Goal: Information Seeking & Learning: Learn about a topic

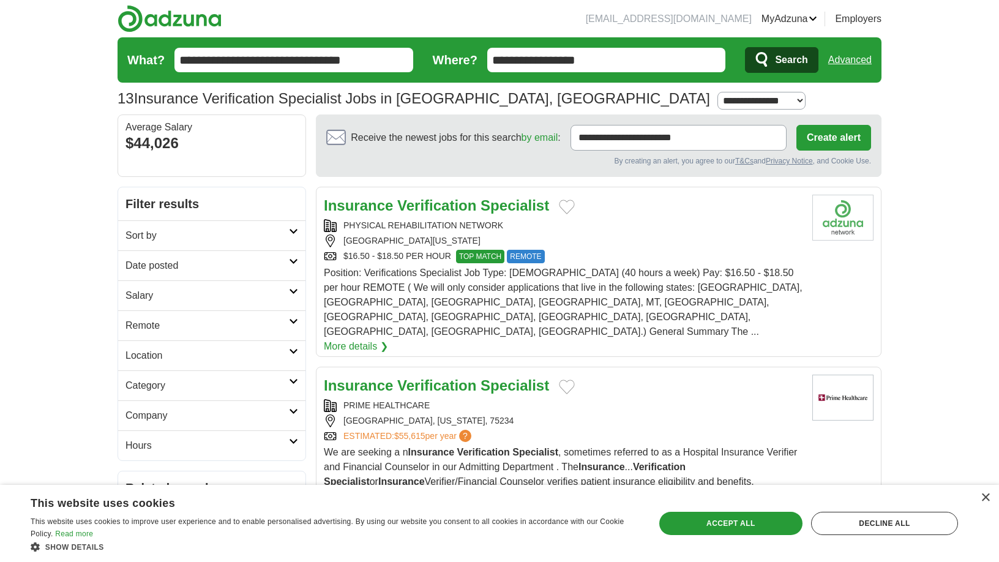
click at [388, 339] on link "More details ❯" at bounding box center [356, 346] width 64 height 15
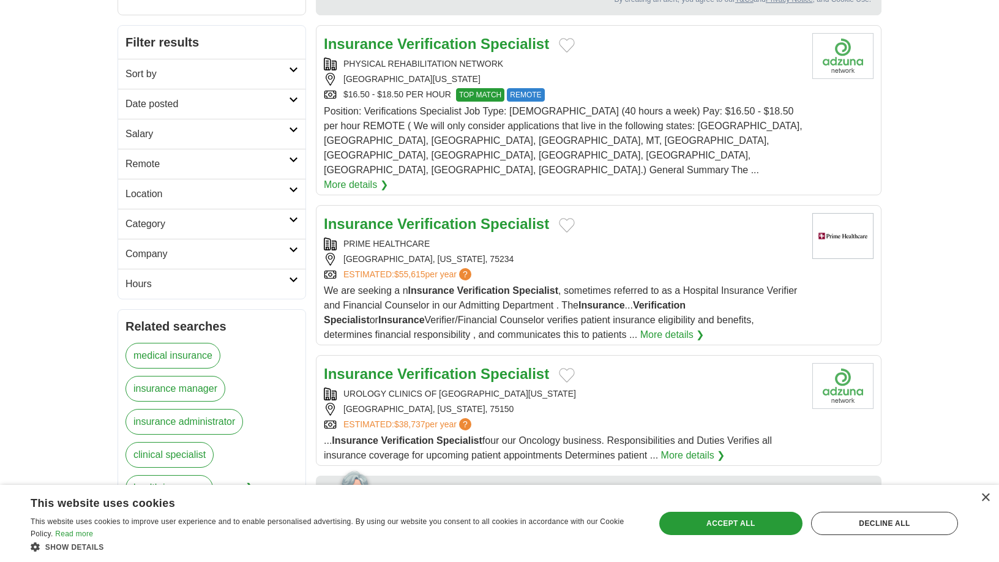
scroll to position [184, 0]
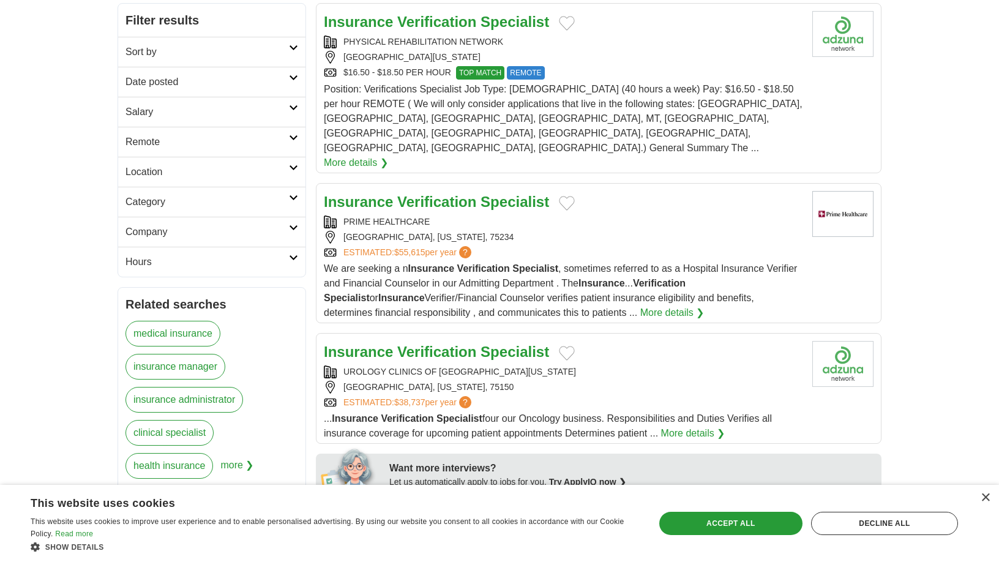
click at [640, 305] on link "More details ❯" at bounding box center [672, 312] width 64 height 15
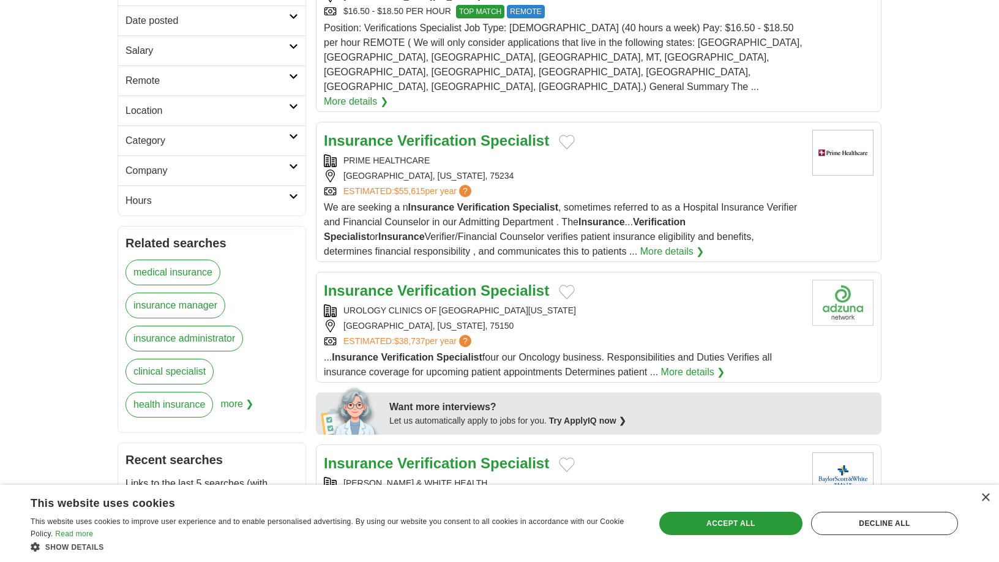
click at [558, 304] on div "UROLOGY CLINICS OF [GEOGRAPHIC_DATA][US_STATE] [GEOGRAPHIC_DATA], [US_STATE], 7…" at bounding box center [563, 325] width 479 height 43
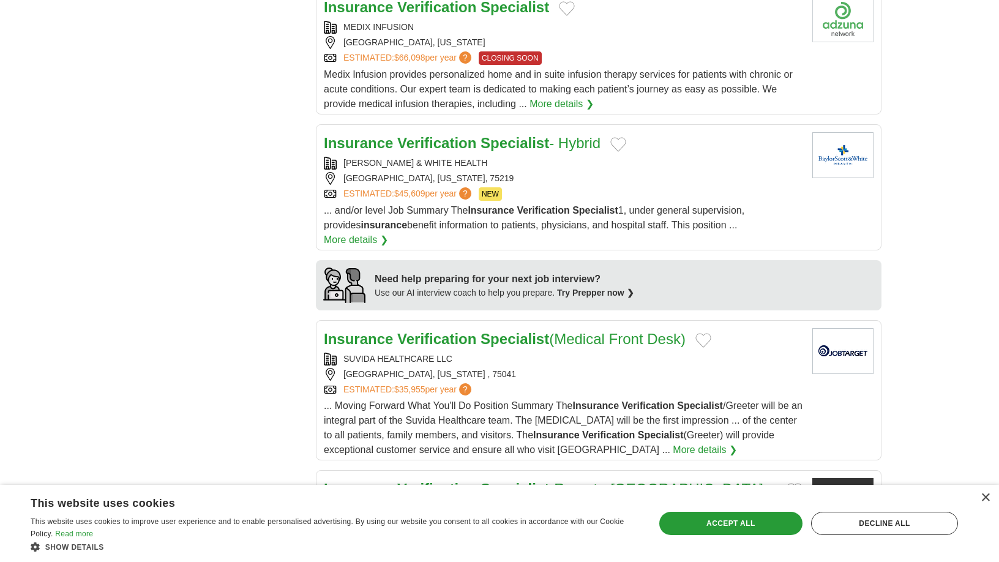
scroll to position [918, 0]
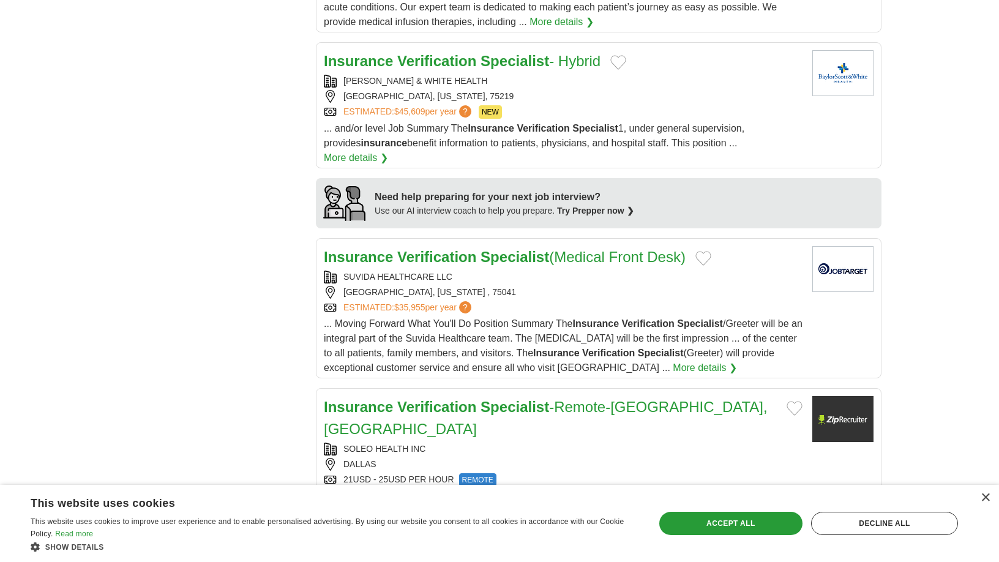
click at [673, 360] on link "More details ❯" at bounding box center [705, 367] width 64 height 15
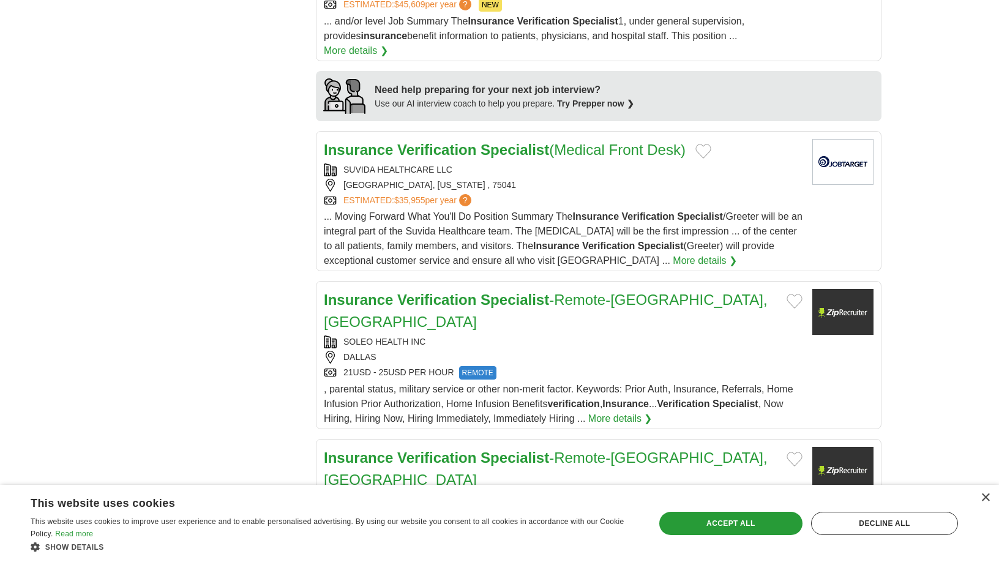
scroll to position [1040, 0]
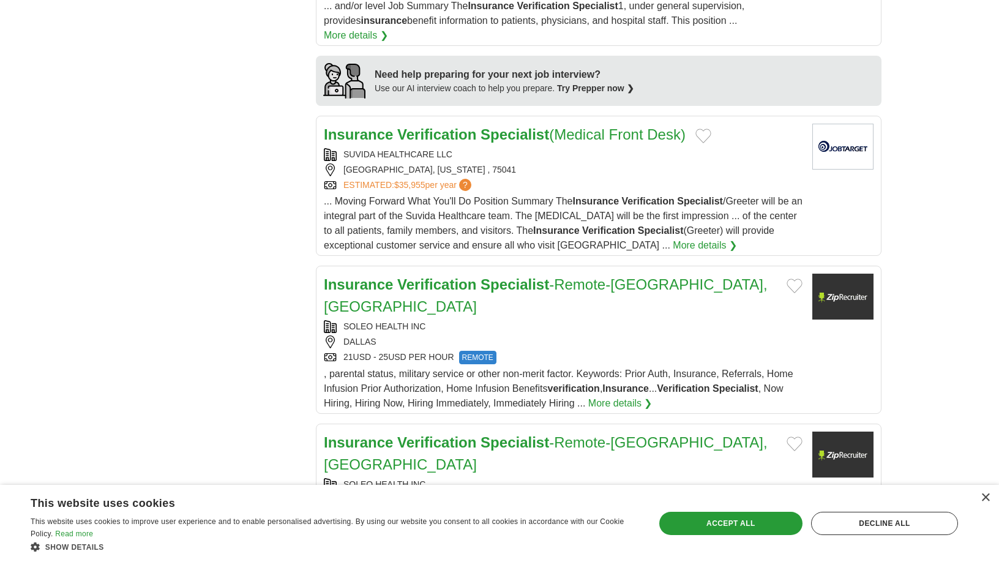
click at [600, 396] on link "More details ❯" at bounding box center [620, 403] width 64 height 15
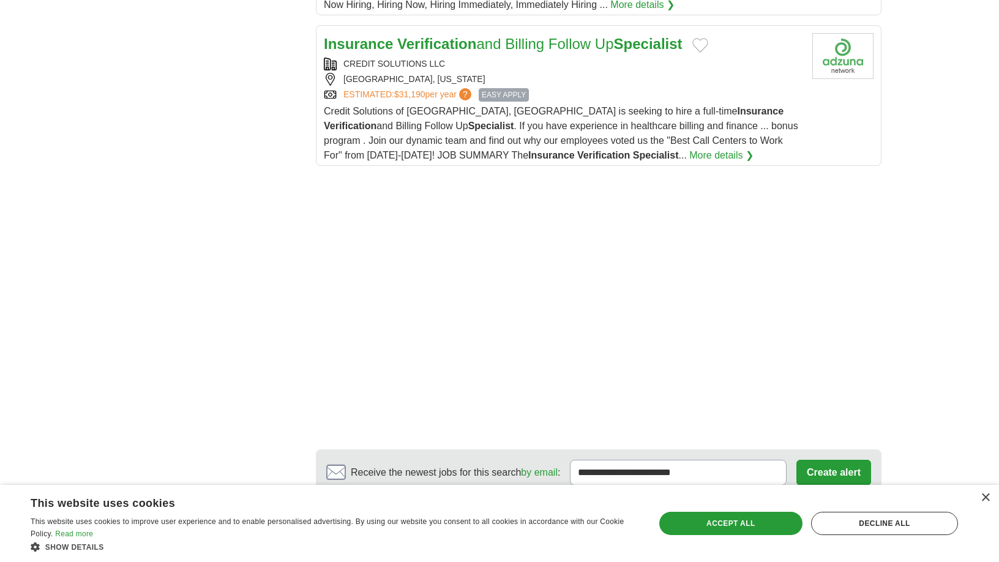
scroll to position [1591, 0]
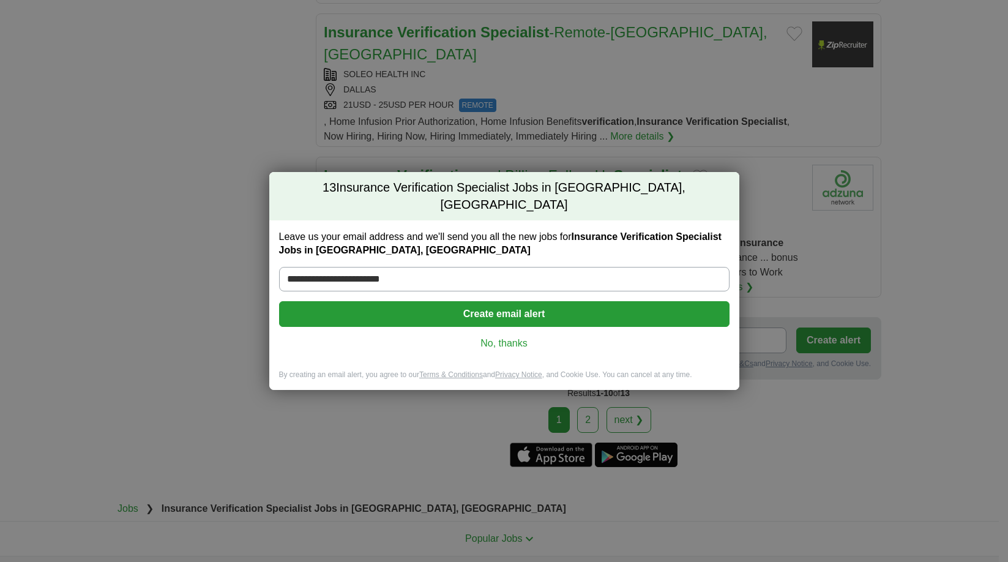
click at [784, 244] on div "**********" at bounding box center [504, 281] width 1008 height 562
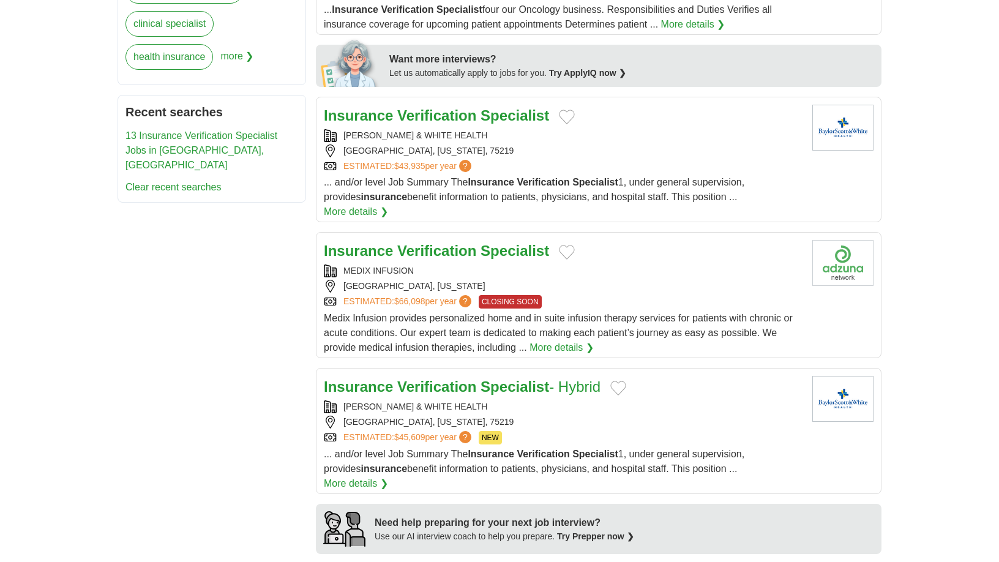
scroll to position [594, 0]
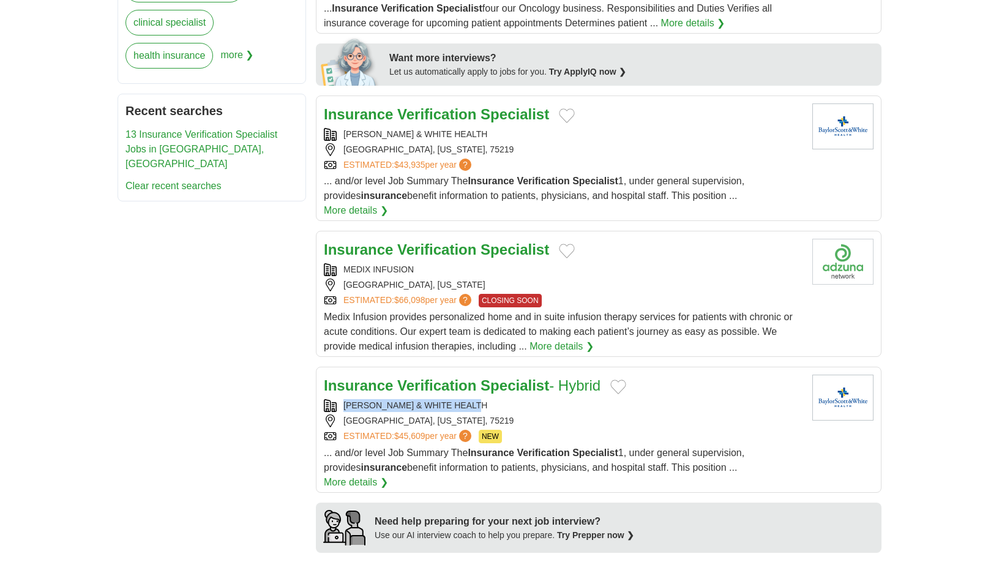
drag, startPoint x: 499, startPoint y: 345, endPoint x: 341, endPoint y: 349, distance: 157.9
click at [341, 399] on div "[PERSON_NAME] & WHITE HEALTH" at bounding box center [563, 405] width 479 height 13
copy link "[PERSON_NAME] & WHITE HEALTH"
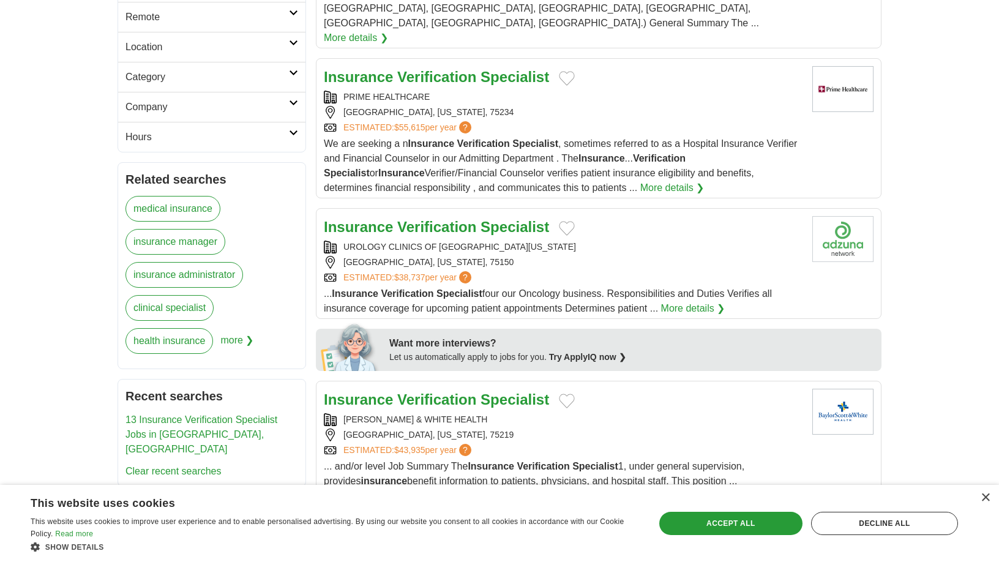
scroll to position [288, 0]
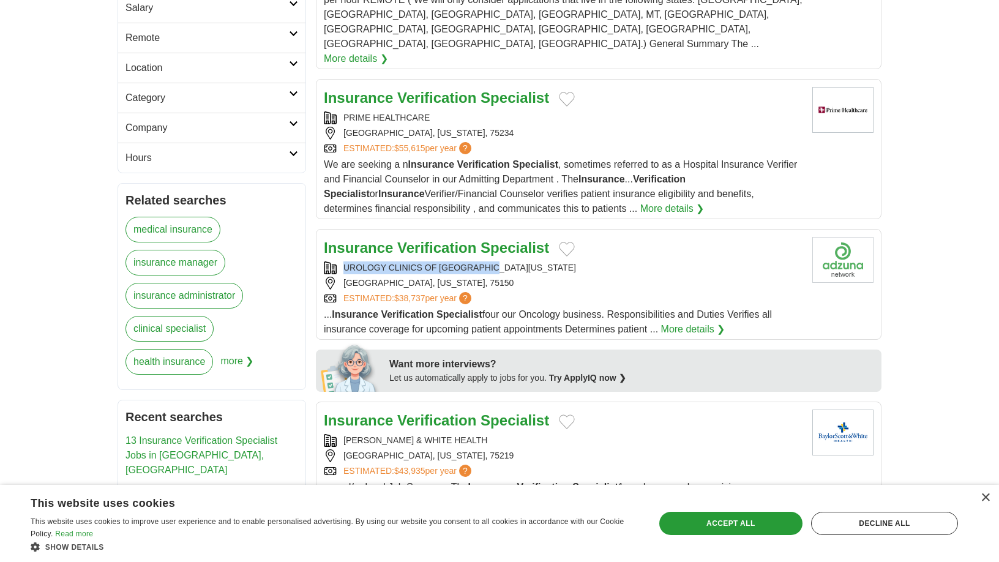
drag, startPoint x: 485, startPoint y: 222, endPoint x: 345, endPoint y: 220, distance: 140.1
click at [345, 261] on div "UROLOGY CLINICS OF [GEOGRAPHIC_DATA][US_STATE]" at bounding box center [563, 267] width 479 height 13
copy div "UROLOGY CLINICS OF [GEOGRAPHIC_DATA][US_STATE]"
click at [556, 292] on div "ESTIMATED: $38,737 per year ?" at bounding box center [563, 298] width 479 height 13
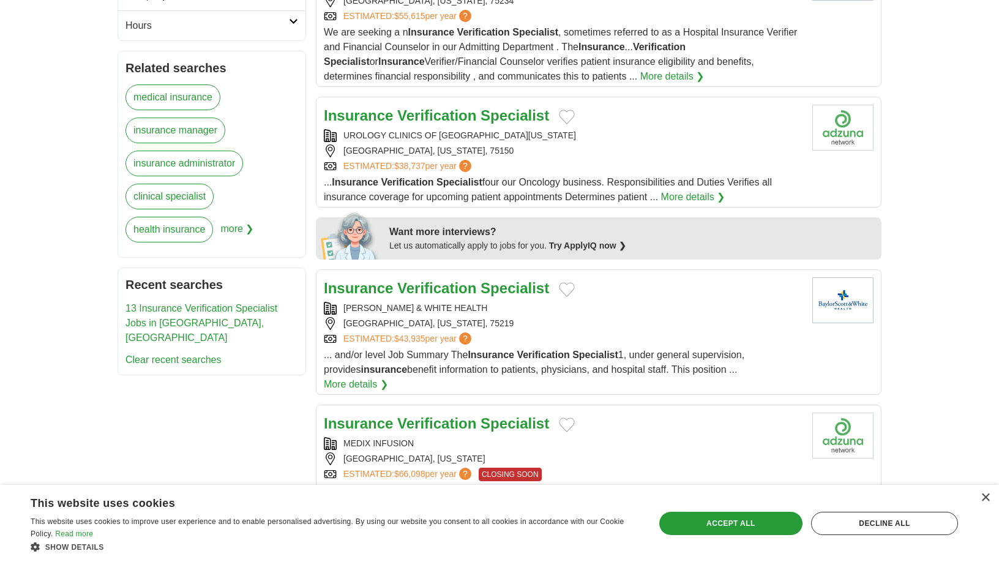
scroll to position [655, 0]
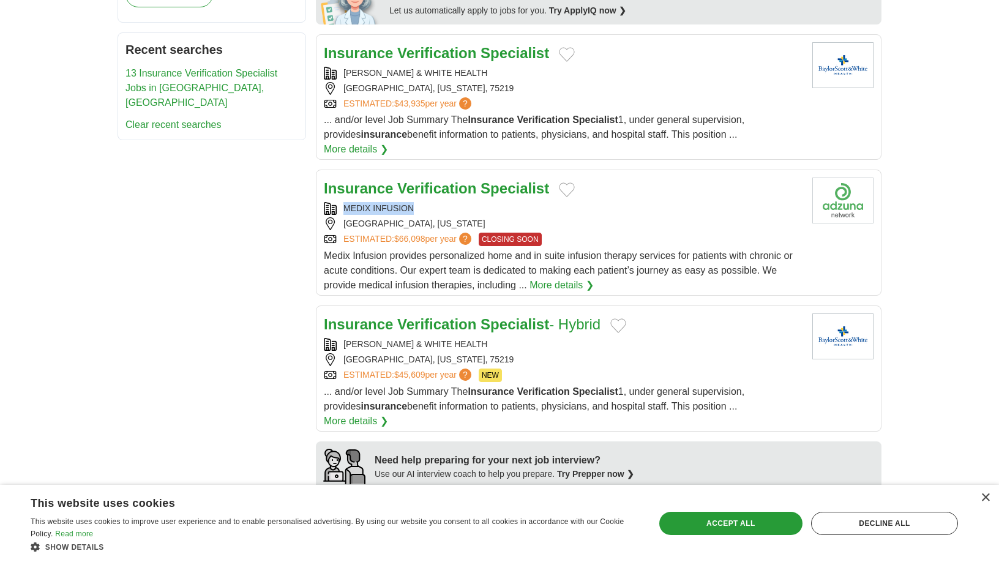
drag, startPoint x: 419, startPoint y: 149, endPoint x: 337, endPoint y: 147, distance: 82.0
click at [337, 202] on div "MEDIX INFUSION" at bounding box center [563, 208] width 479 height 13
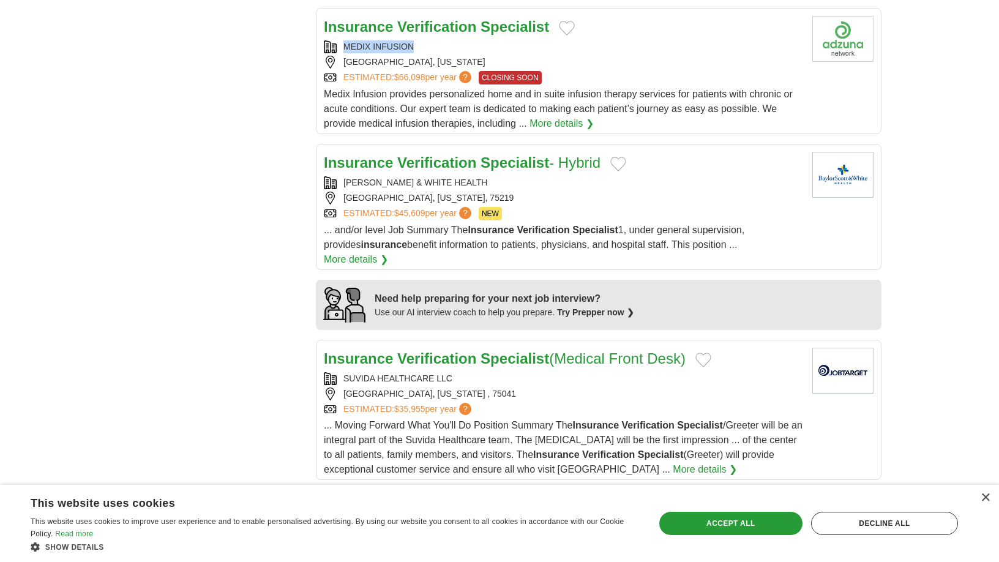
scroll to position [838, 0]
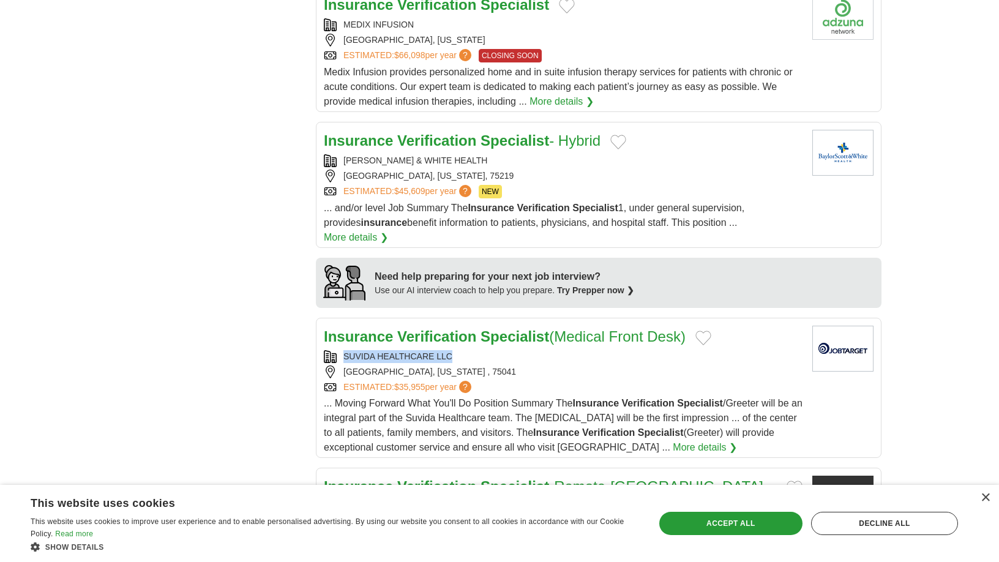
drag, startPoint x: 456, startPoint y: 279, endPoint x: 345, endPoint y: 278, distance: 110.8
click at [345, 350] on div "SUVIDA HEALTHCARE LLC" at bounding box center [563, 356] width 479 height 13
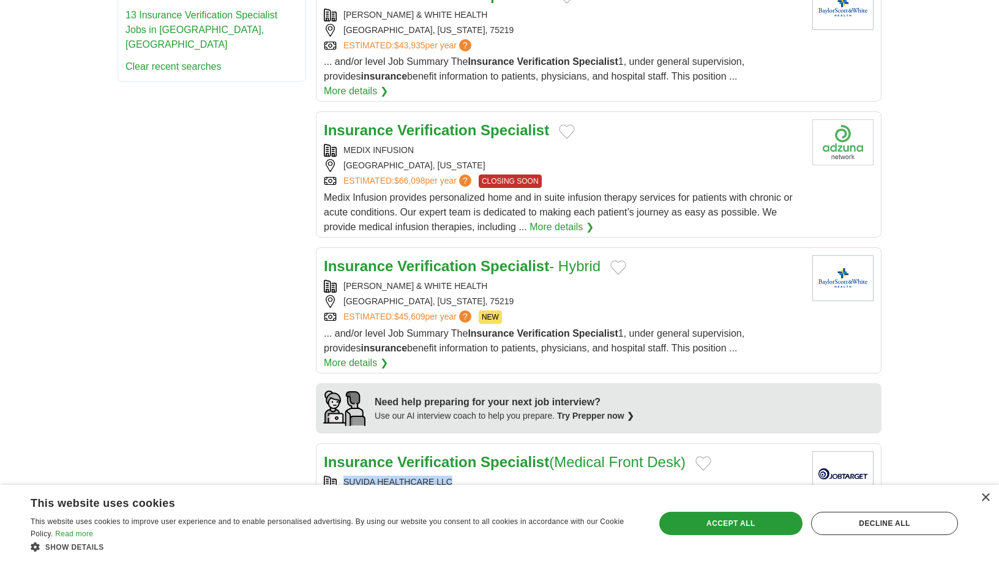
scroll to position [532, 0]
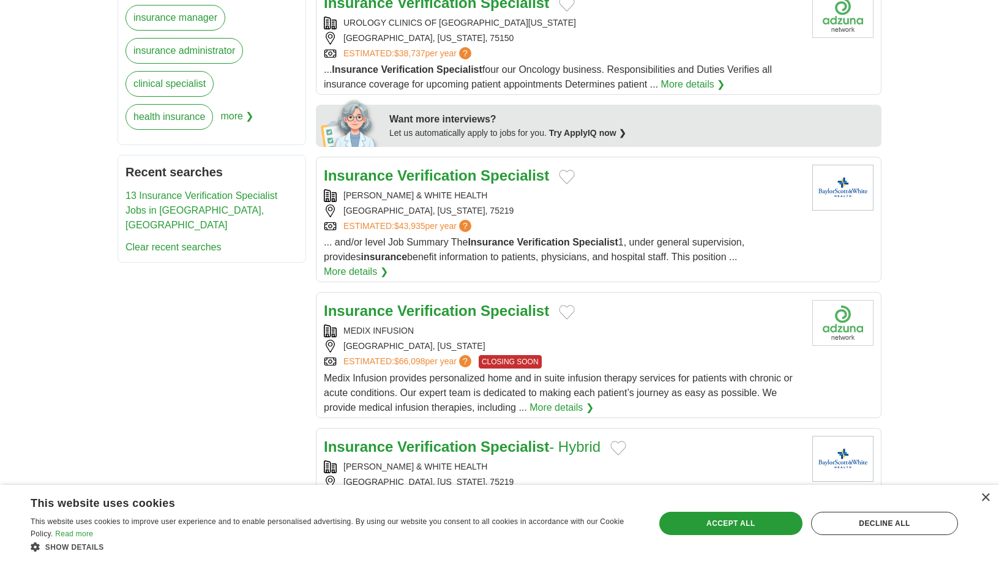
click at [677, 189] on div "BAYLOR SCOTT & WHITE HEALTH DALLAS, TEXAS, 75219 ESTIMATED: $43,935 per year ?" at bounding box center [563, 210] width 479 height 43
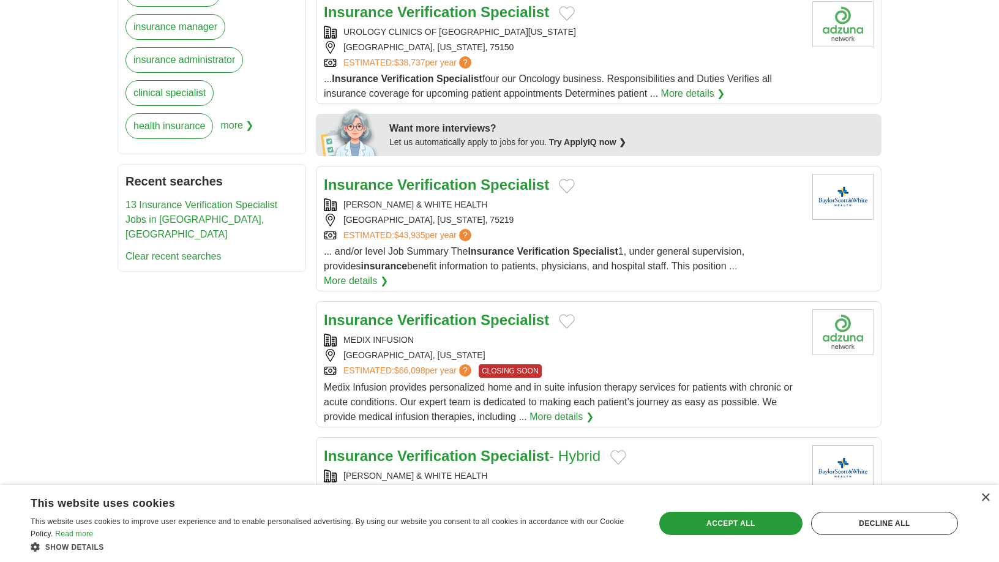
scroll to position [594, 0]
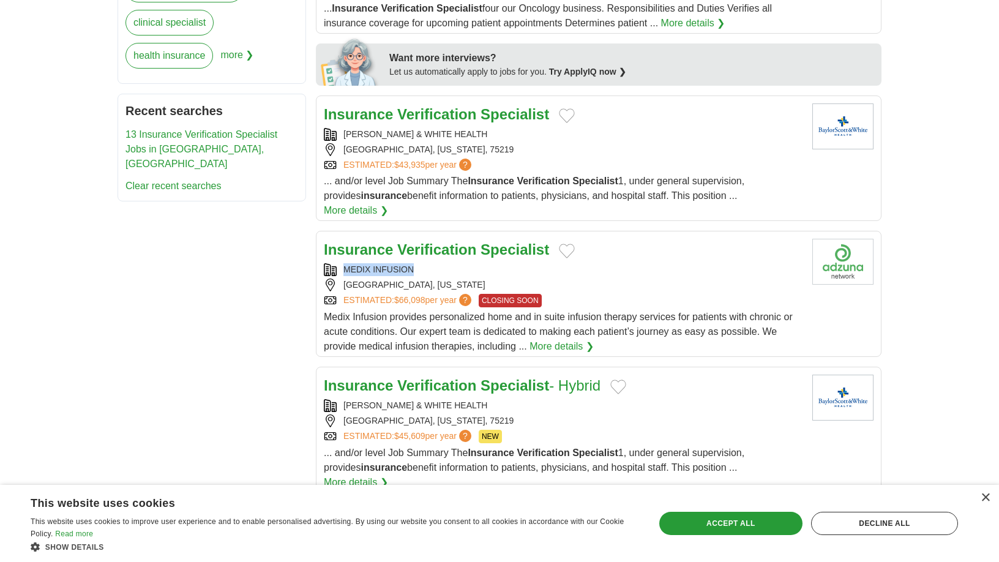
copy div "MEDIX INFUSION"
drag, startPoint x: 417, startPoint y: 209, endPoint x: 345, endPoint y: 213, distance: 72.3
click at [345, 263] on div "MEDIX INFUSION" at bounding box center [563, 269] width 479 height 13
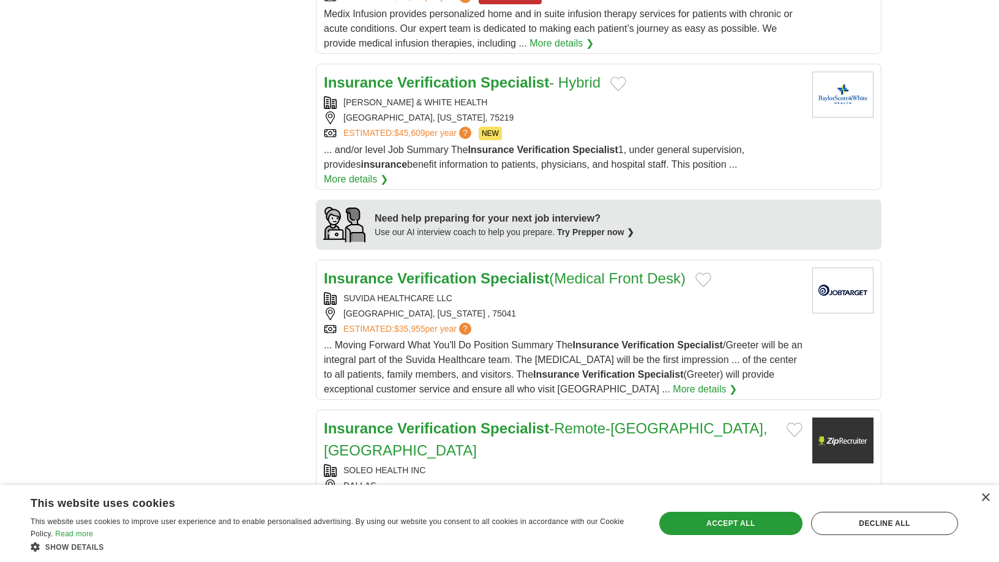
scroll to position [900, 0]
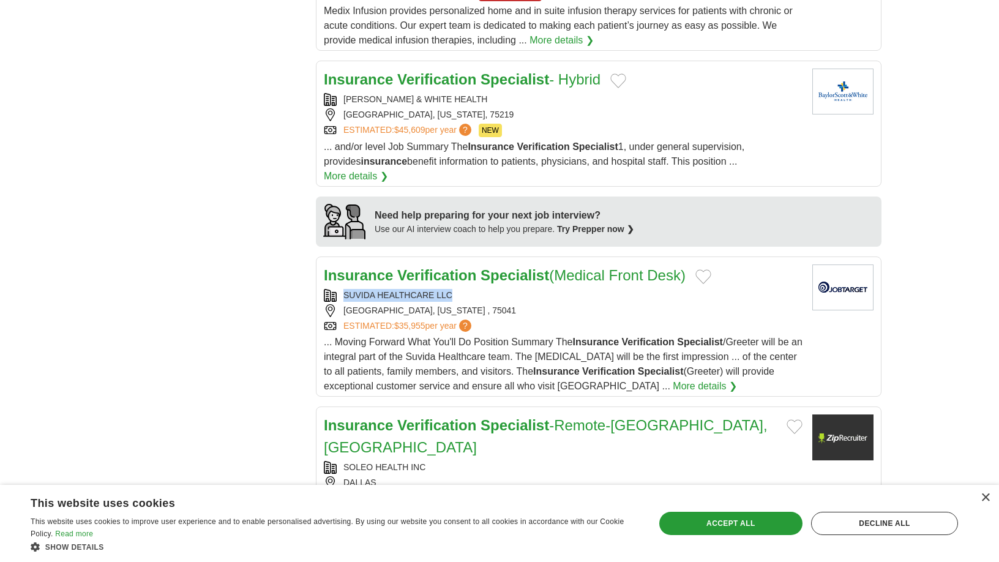
copy div "SUVIDA HEALTHCARE LLC"
drag, startPoint x: 453, startPoint y: 218, endPoint x: 346, endPoint y: 222, distance: 107.8
click at [346, 289] on div "SUVIDA HEALTHCARE LLC" at bounding box center [563, 295] width 479 height 13
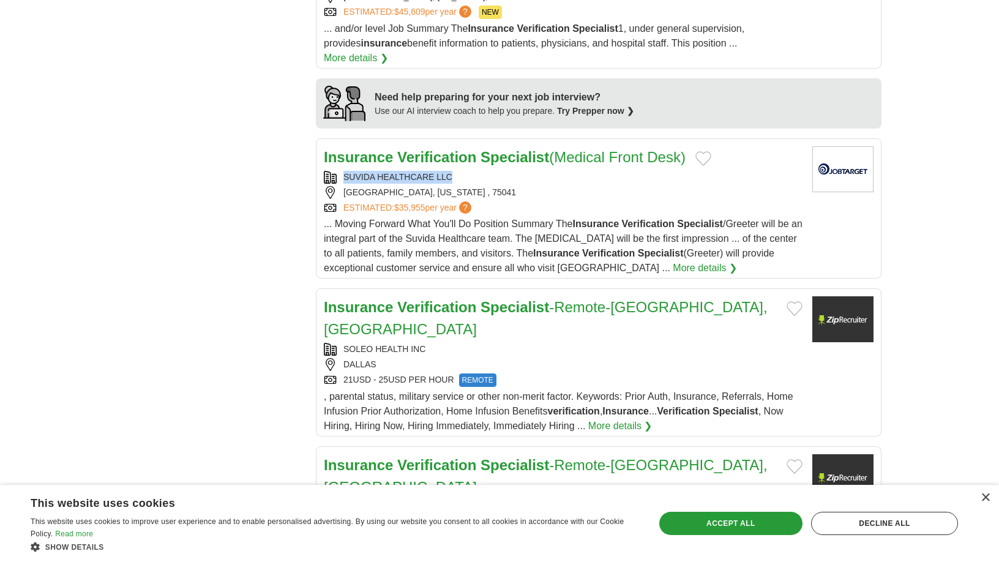
scroll to position [1022, 0]
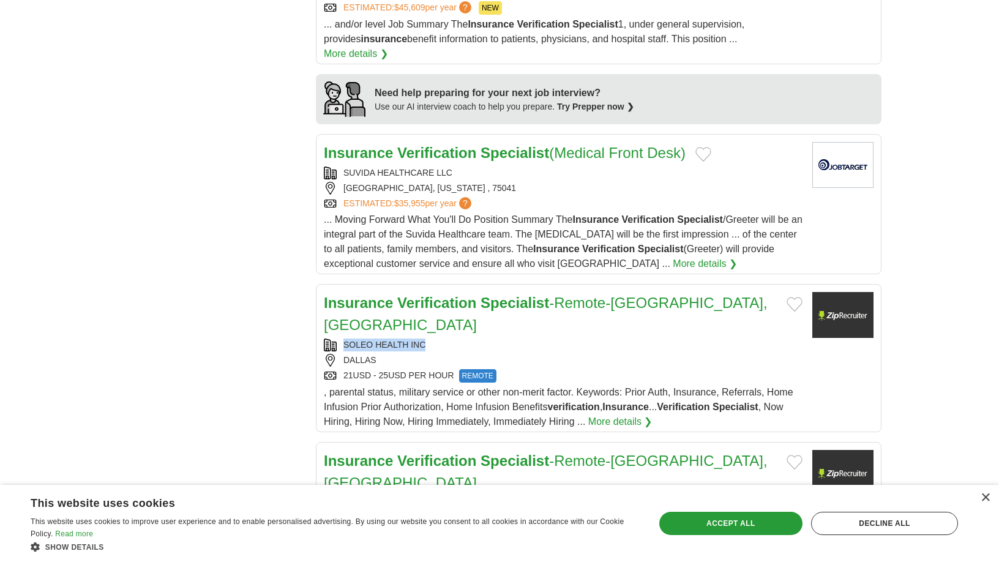
copy div "SOLEO HEALTH INC"
drag, startPoint x: 430, startPoint y: 245, endPoint x: 345, endPoint y: 247, distance: 85.7
click at [345, 338] on div "SOLEO HEALTH INC" at bounding box center [563, 344] width 479 height 13
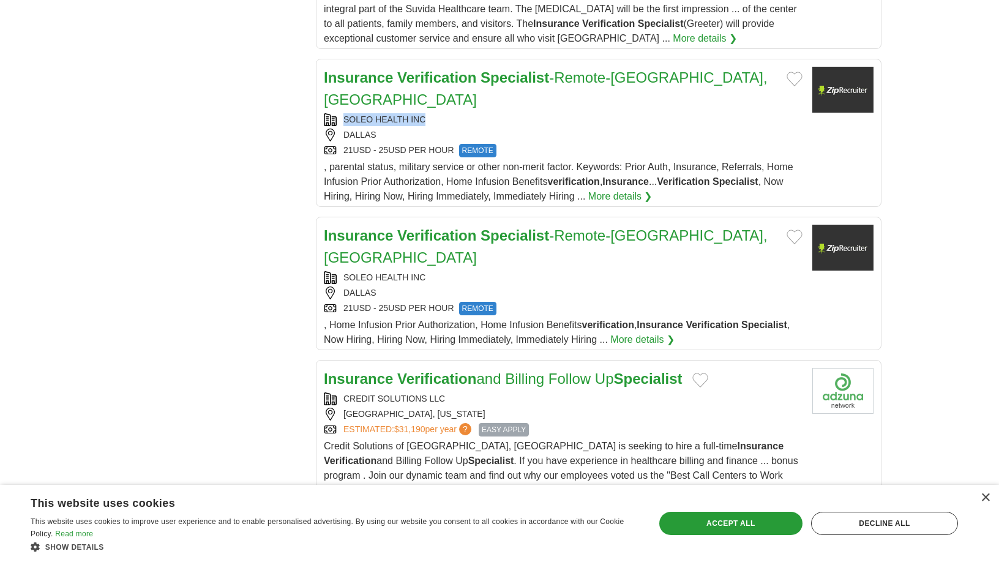
scroll to position [1267, 0]
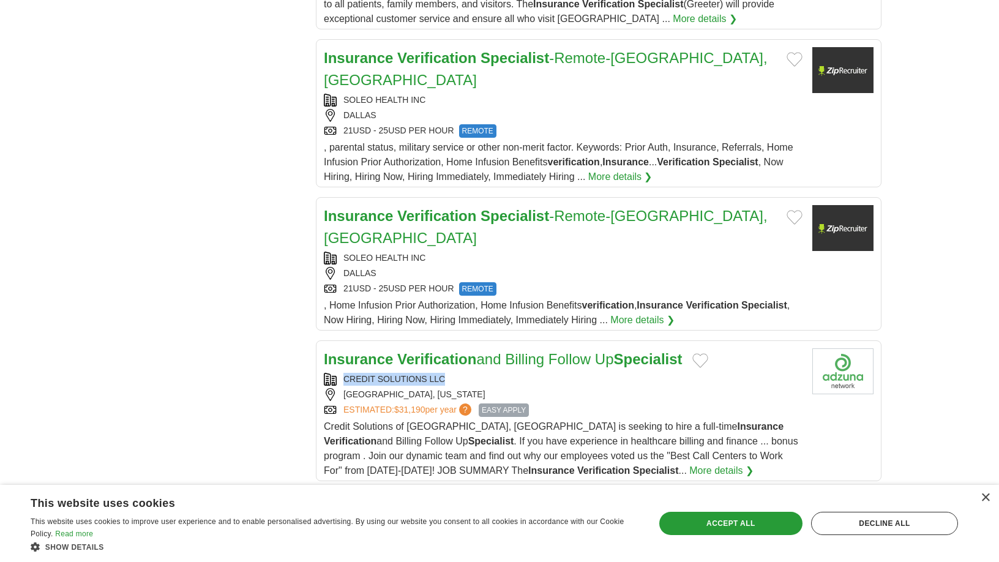
copy div "CREDIT SOLUTIONS LLC"
drag, startPoint x: 441, startPoint y: 262, endPoint x: 346, endPoint y: 263, distance: 95.5
click at [346, 373] on div "CREDIT SOLUTIONS LLC" at bounding box center [563, 379] width 479 height 13
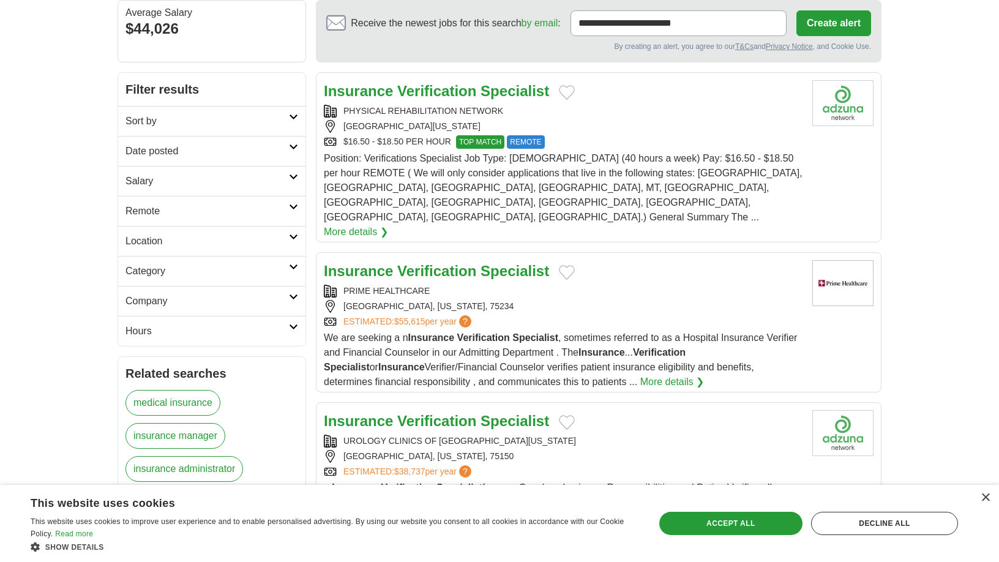
scroll to position [0, 0]
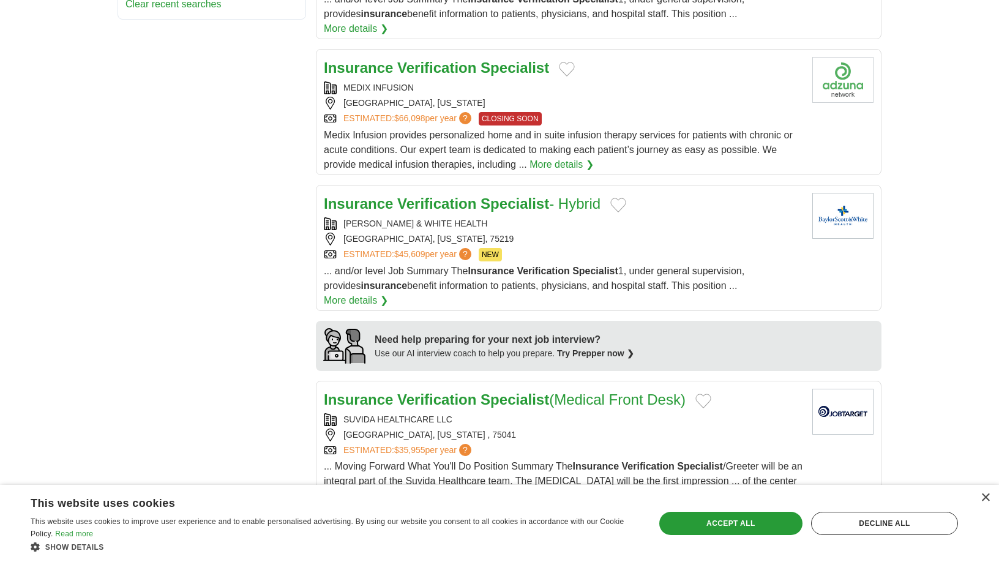
scroll to position [734, 0]
